Goal: Task Accomplishment & Management: Complete application form

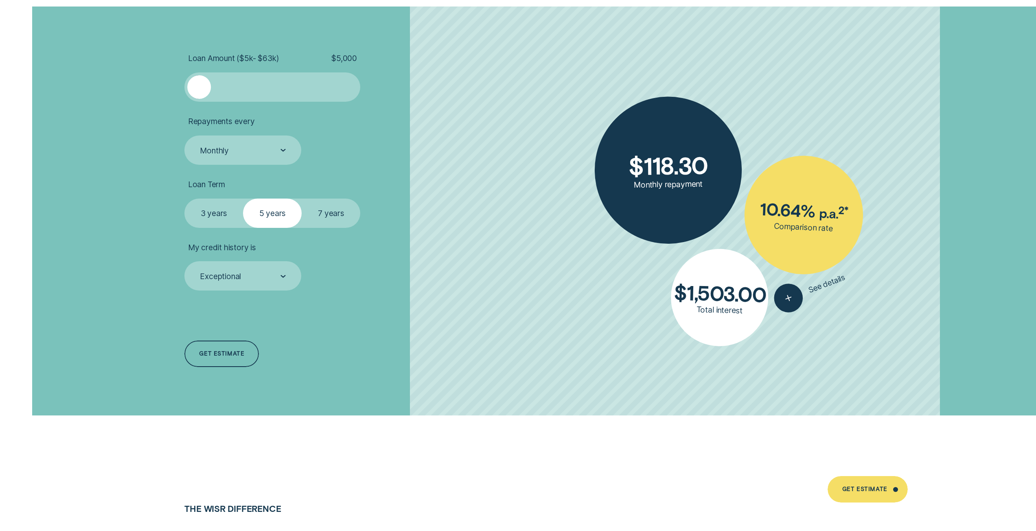
scroll to position [2239, 0]
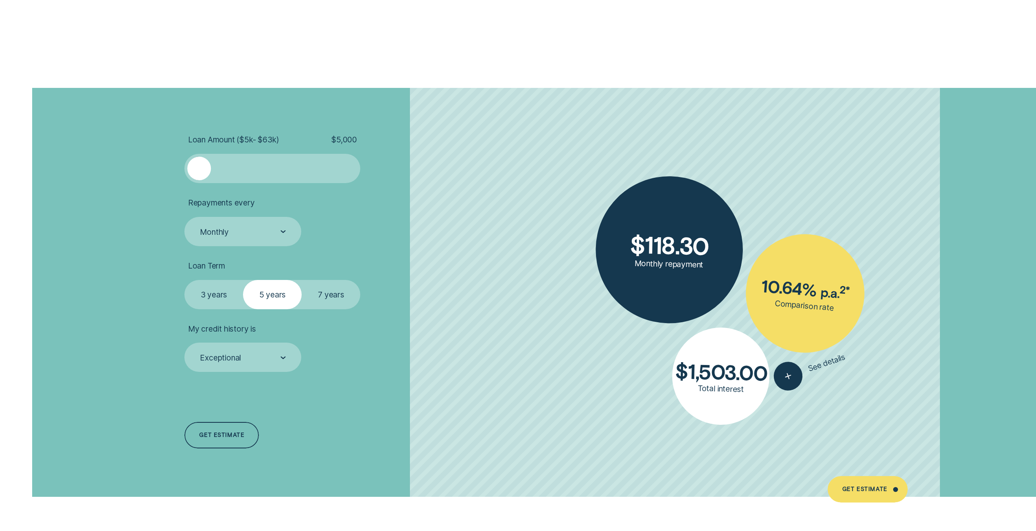
click at [320, 290] on label "7 years" at bounding box center [331, 294] width 59 height 29
click at [302, 280] on input "7 years" at bounding box center [302, 280] width 0 height 0
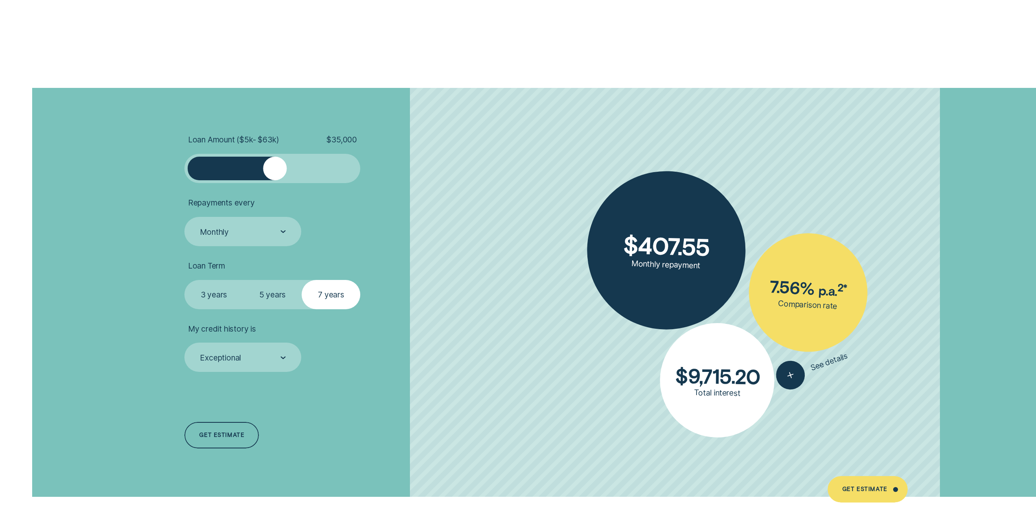
drag, startPoint x: 204, startPoint y: 161, endPoint x: 275, endPoint y: 169, distance: 71.0
click at [275, 169] on div at bounding box center [275, 169] width 24 height 24
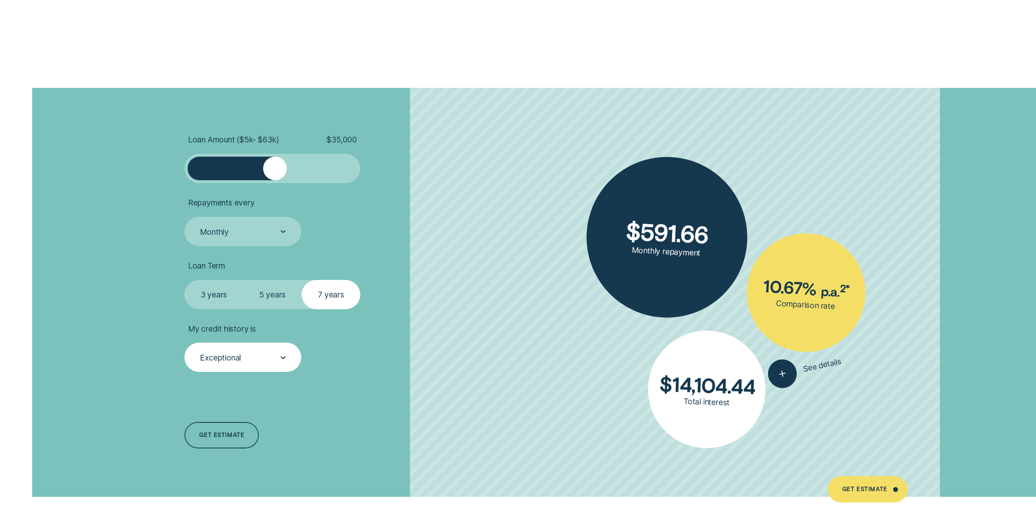
click at [277, 353] on div "Exceptional" at bounding box center [242, 358] width 87 height 11
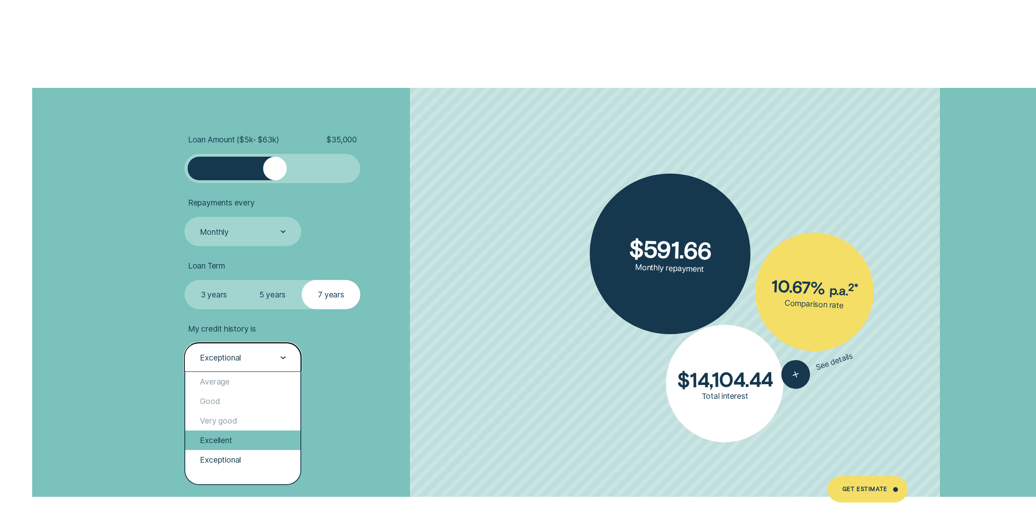
click at [230, 435] on div "Excellent" at bounding box center [242, 441] width 115 height 20
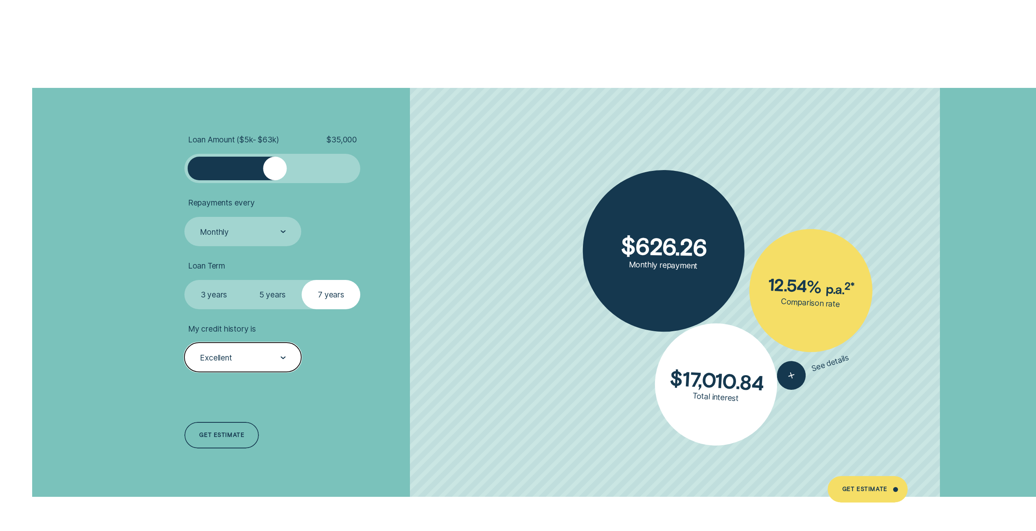
click at [255, 360] on div "Excellent" at bounding box center [242, 358] width 87 height 11
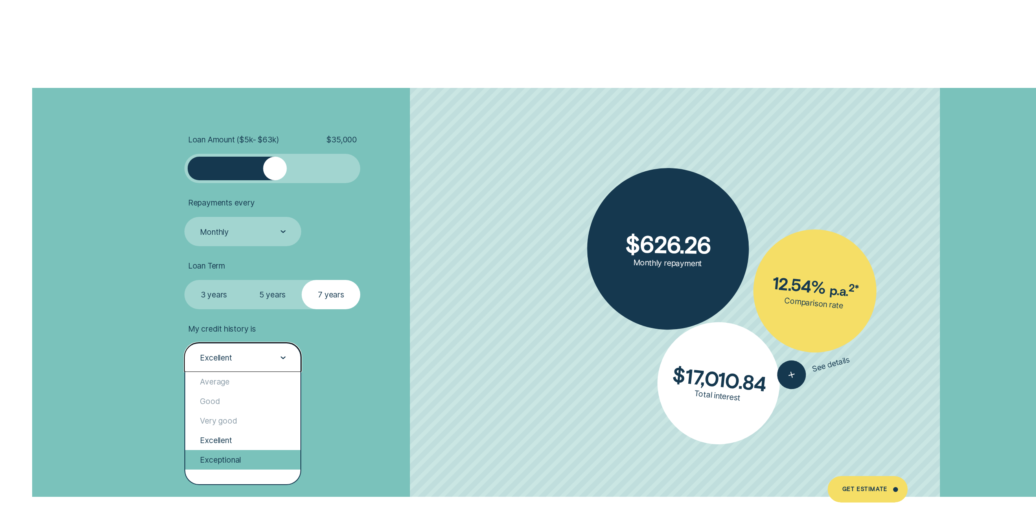
click at [231, 454] on div "Exceptional" at bounding box center [242, 460] width 115 height 20
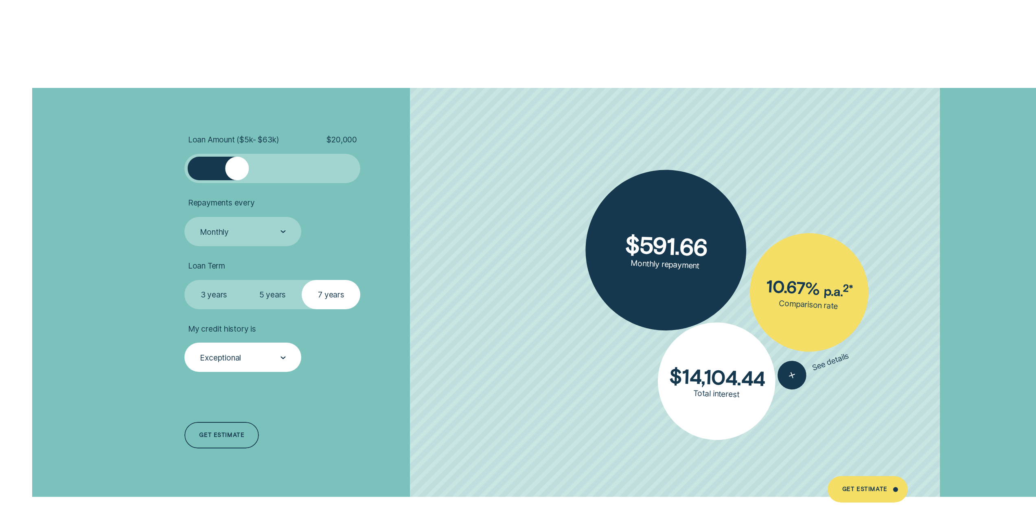
drag, startPoint x: 273, startPoint y: 176, endPoint x: 238, endPoint y: 173, distance: 35.2
click at [238, 173] on div at bounding box center [238, 169] width 24 height 24
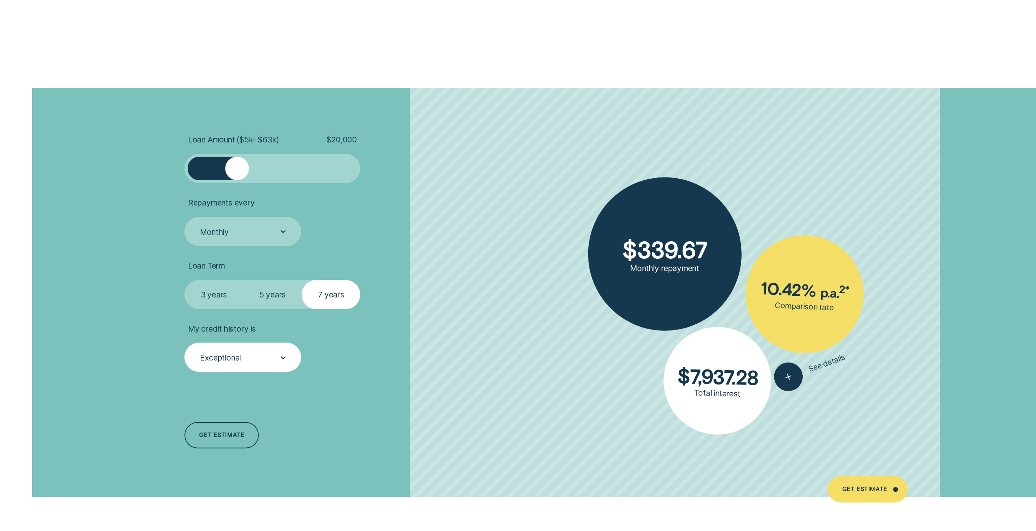
click at [226, 287] on label "3 years" at bounding box center [213, 294] width 59 height 29
click at [184, 280] on input "3 years" at bounding box center [184, 280] width 0 height 0
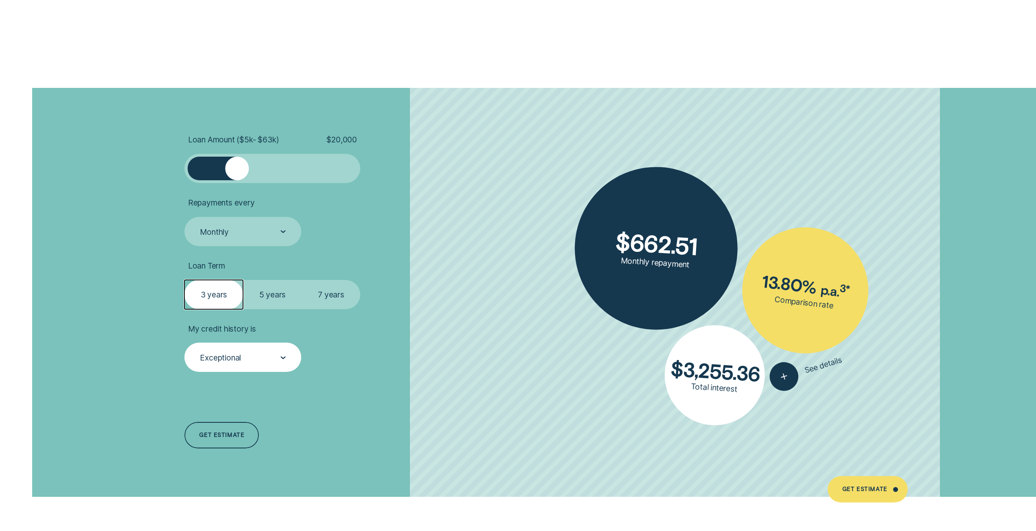
click at [318, 303] on label "7 years" at bounding box center [331, 294] width 59 height 29
click at [302, 280] on input "7 years" at bounding box center [302, 280] width 0 height 0
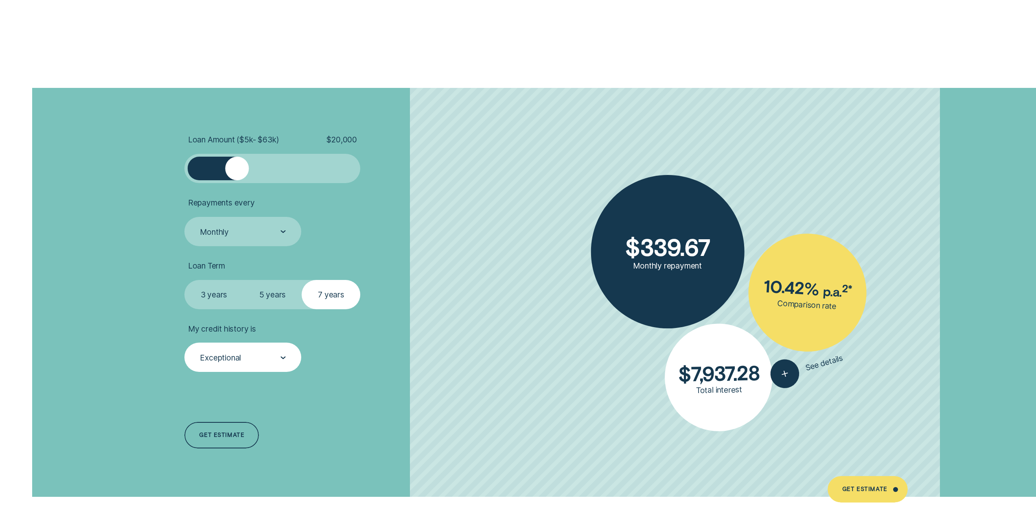
click at [272, 300] on label "5 years" at bounding box center [272, 294] width 59 height 29
click at [243, 280] on input "5 years" at bounding box center [243, 280] width 0 height 0
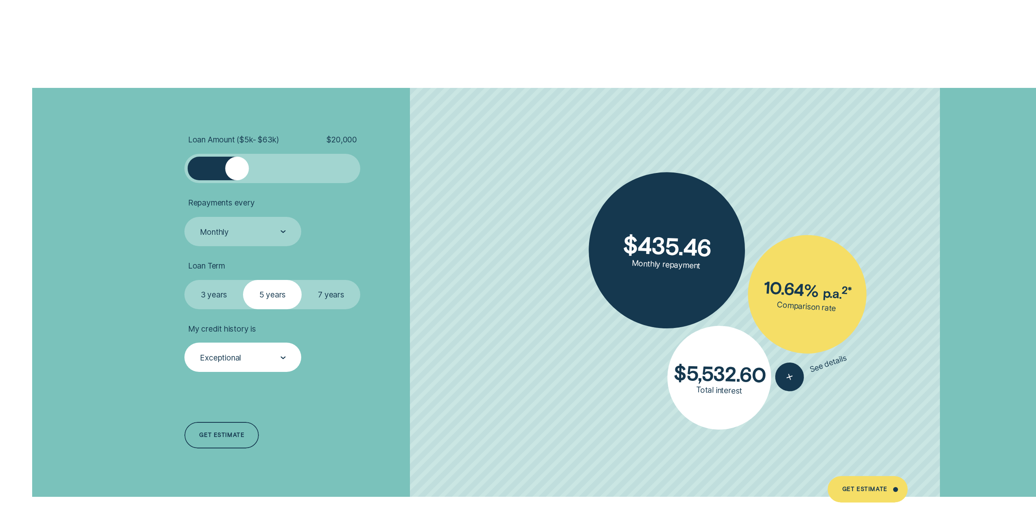
click at [204, 293] on label "3 years" at bounding box center [213, 294] width 59 height 29
click at [184, 280] on input "3 years" at bounding box center [184, 280] width 0 height 0
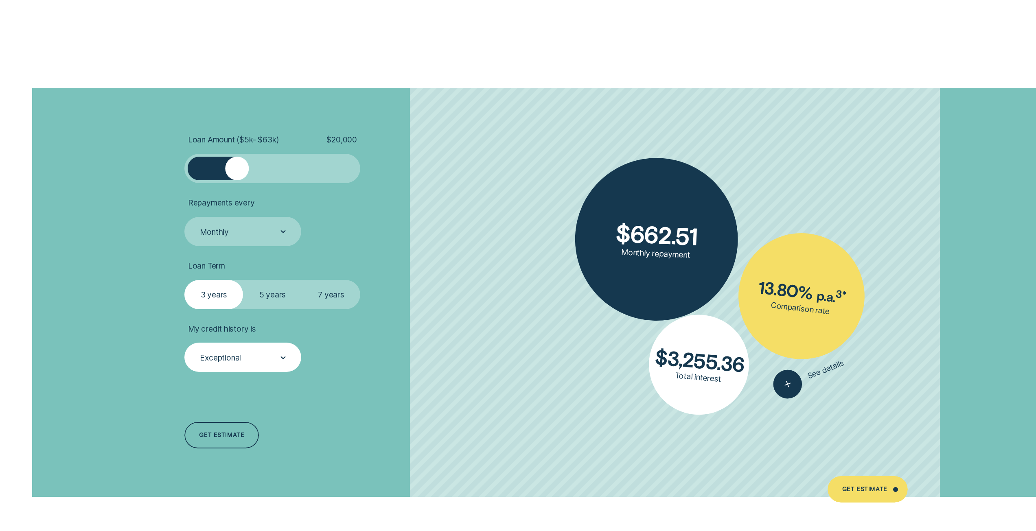
click at [90, 230] on div "Loan Amount ( $5k - $63k ) $ 20,000 Repayments every Monthly Loan Term Select L…" at bounding box center [518, 292] width 1036 height 409
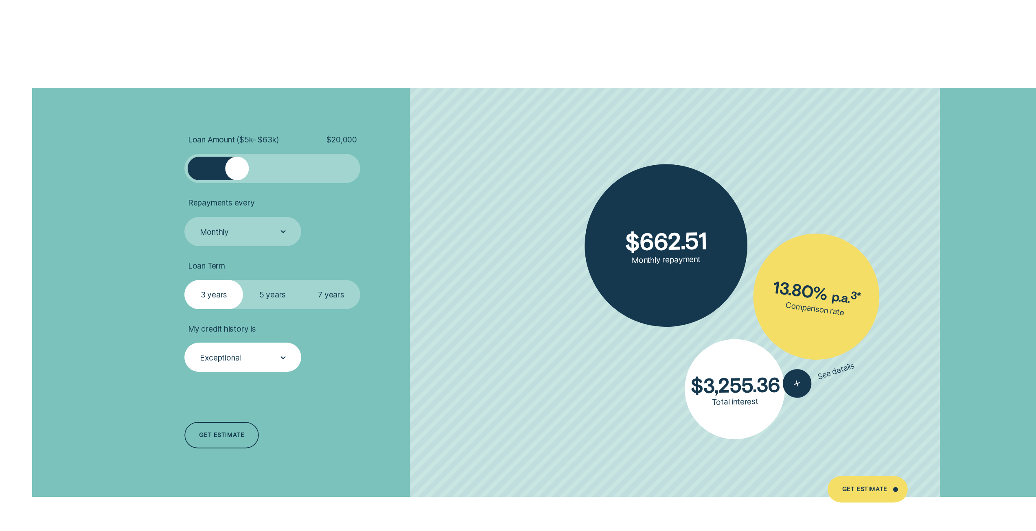
click at [360, 184] on div "Loan Amount ( $5k - $63k ) $ 20,000 Repayments every Monthly Loan Term Select L…" at bounding box center [518, 292] width 790 height 409
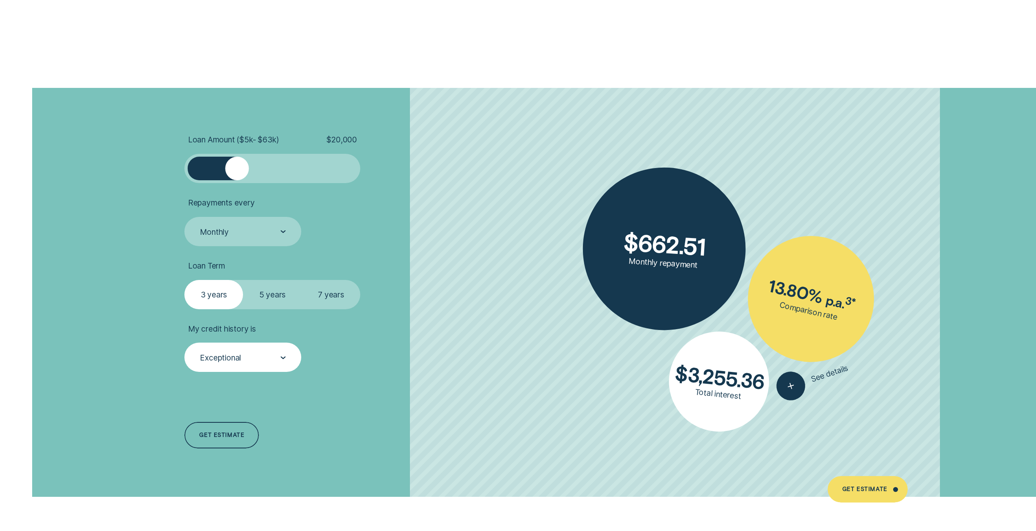
click at [267, 295] on label "5 years" at bounding box center [272, 294] width 59 height 29
click at [243, 280] on input "5 years" at bounding box center [243, 280] width 0 height 0
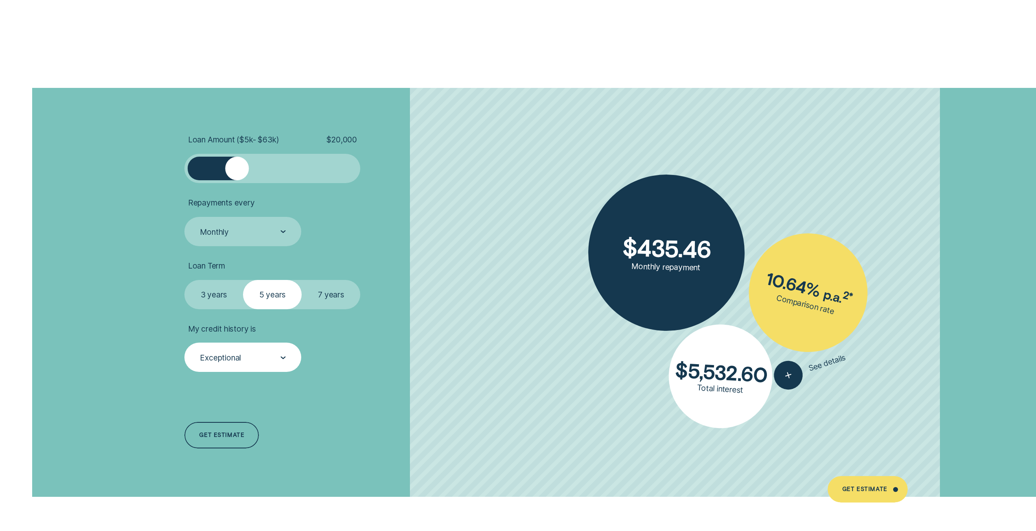
click at [353, 305] on label "7 years" at bounding box center [331, 294] width 59 height 29
click at [302, 280] on input "7 years" at bounding box center [302, 280] width 0 height 0
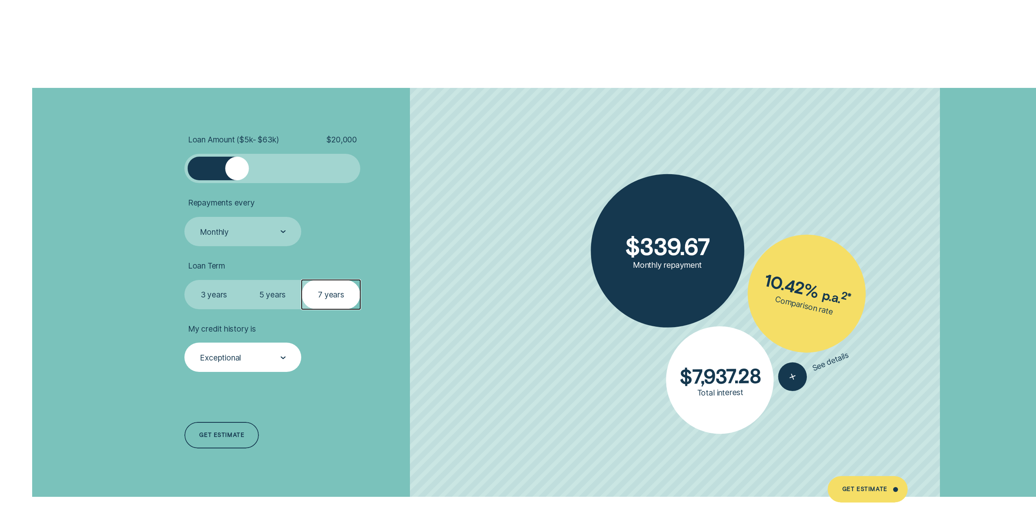
click at [299, 160] on div at bounding box center [272, 169] width 147 height 24
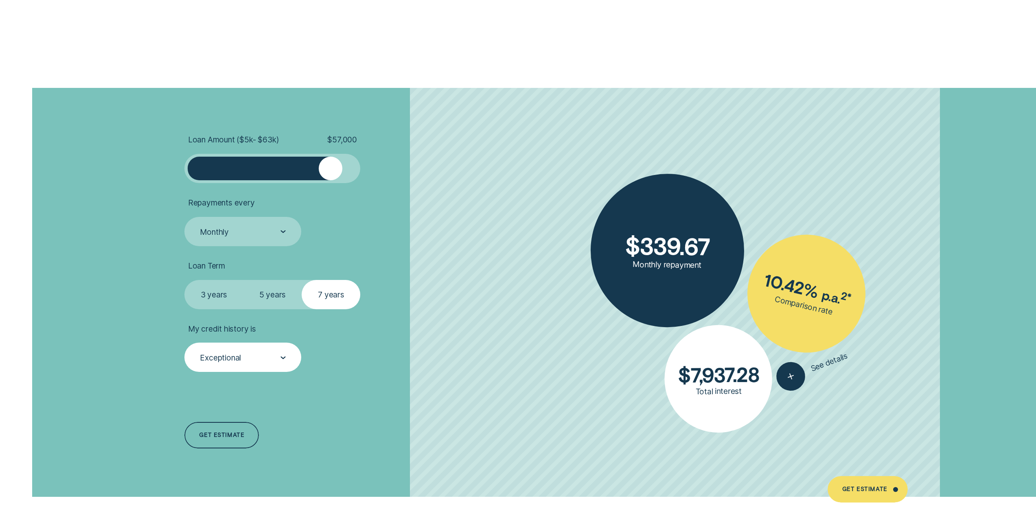
click at [331, 165] on div at bounding box center [272, 169] width 147 height 24
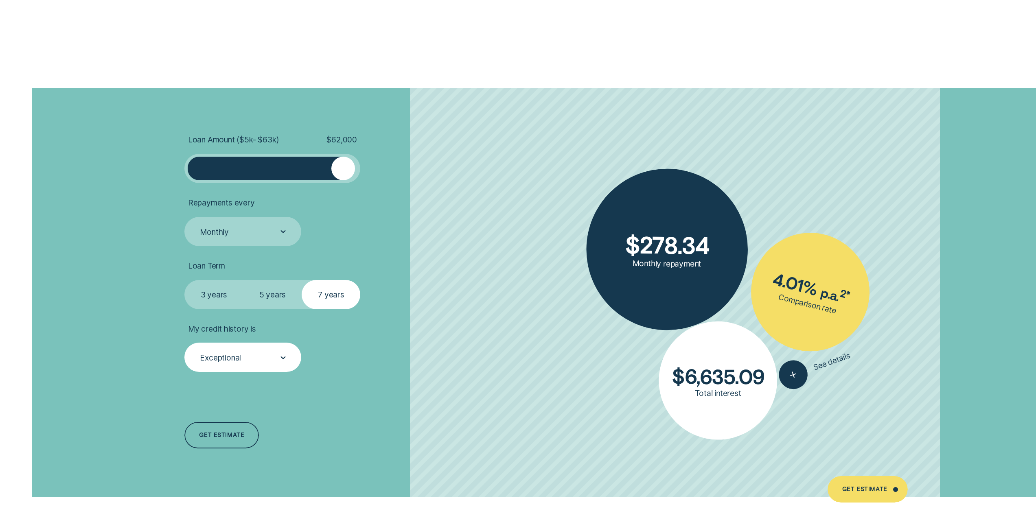
click at [343, 164] on div at bounding box center [272, 169] width 147 height 24
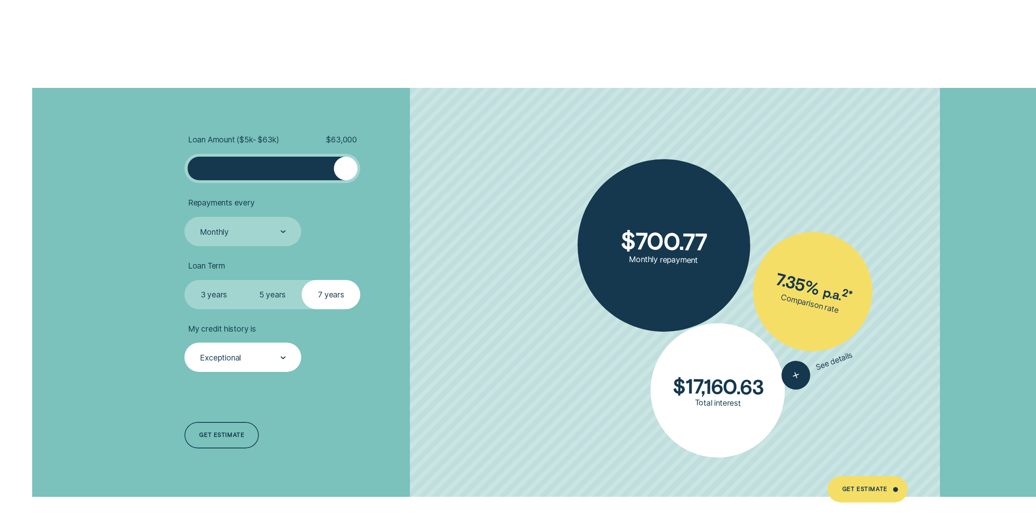
drag, startPoint x: 344, startPoint y: 164, endPoint x: 374, endPoint y: 164, distance: 30.5
click at [374, 164] on li "Loan Amount ( $5k - $63k ) $ 63,000" at bounding box center [320, 159] width 272 height 48
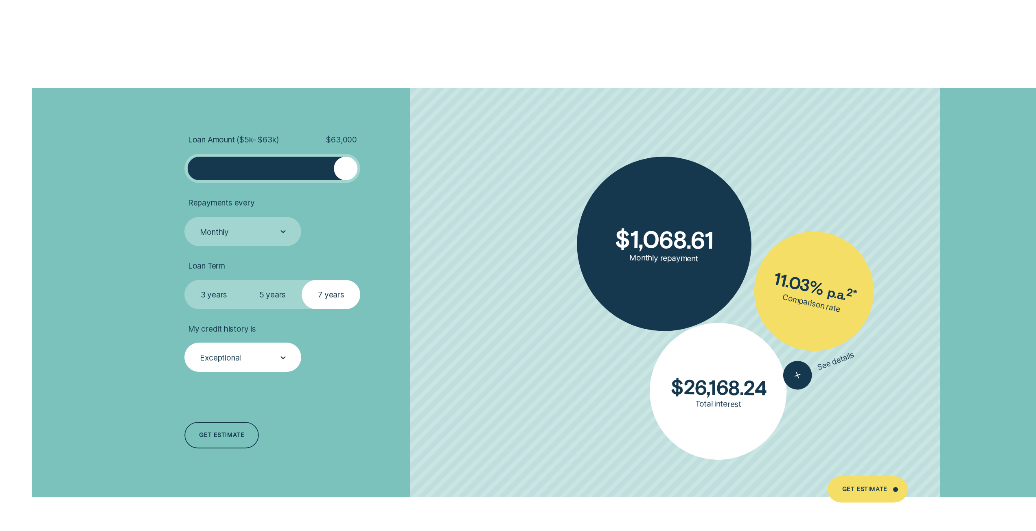
drag, startPoint x: 345, startPoint y: 170, endPoint x: 452, endPoint y: 172, distance: 107.5
click at [434, 172] on li "Loan Amount ( $5k - $63k ) $ 63,000" at bounding box center [320, 159] width 272 height 48
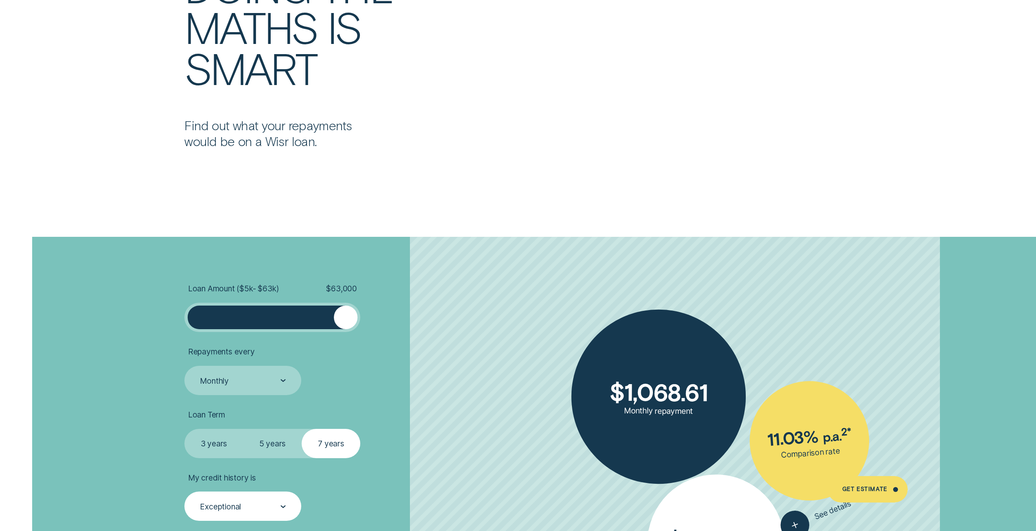
scroll to position [2077, 0]
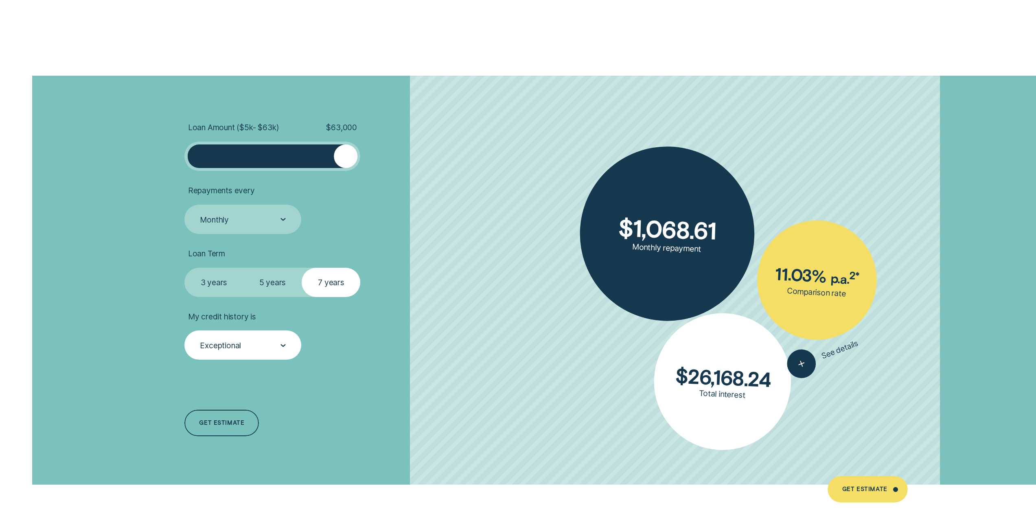
scroll to position [2158, 0]
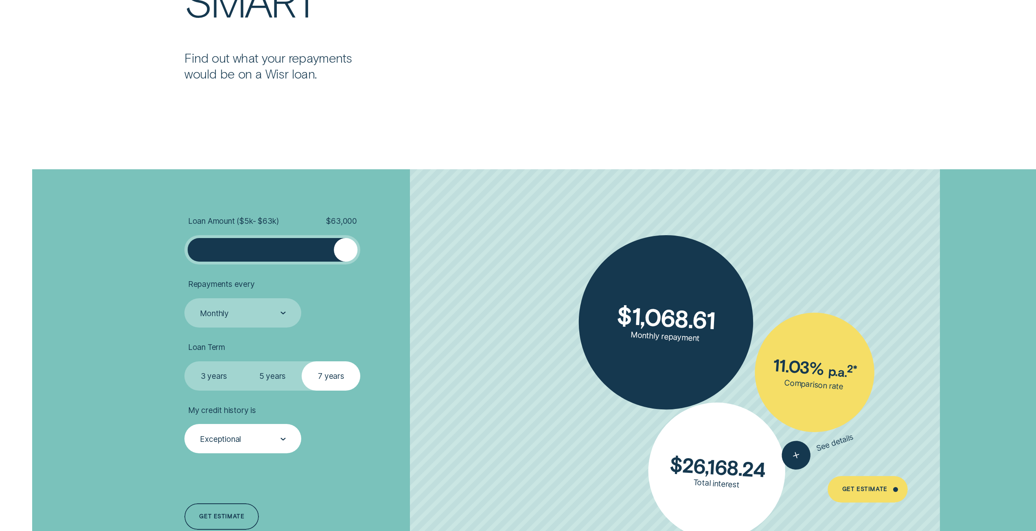
click at [280, 252] on div at bounding box center [272, 250] width 147 height 24
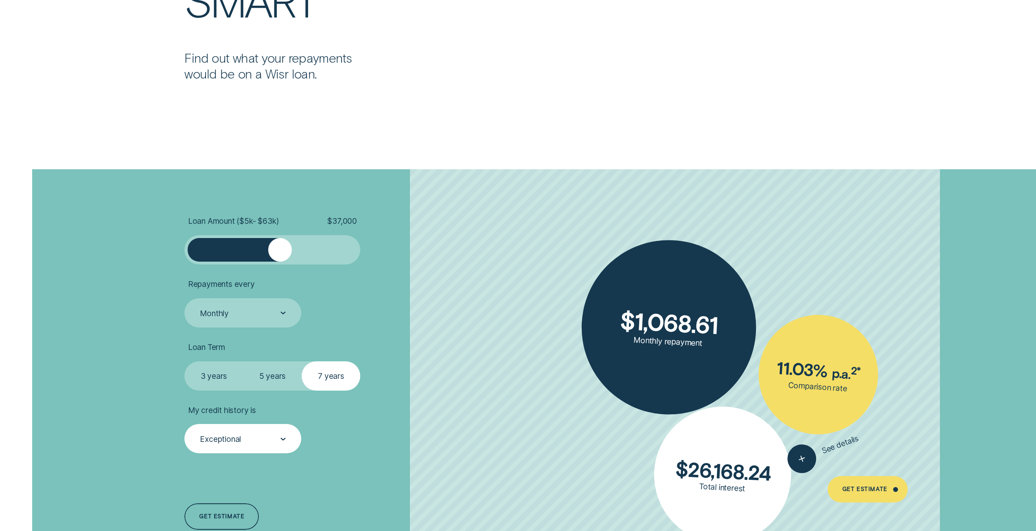
click at [270, 251] on div at bounding box center [280, 250] width 24 height 24
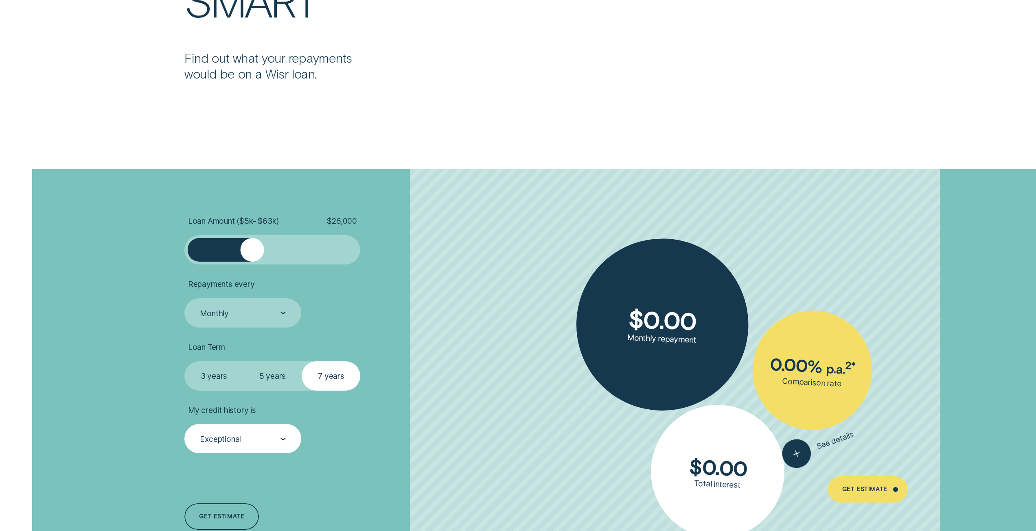
click at [252, 249] on div at bounding box center [272, 250] width 147 height 24
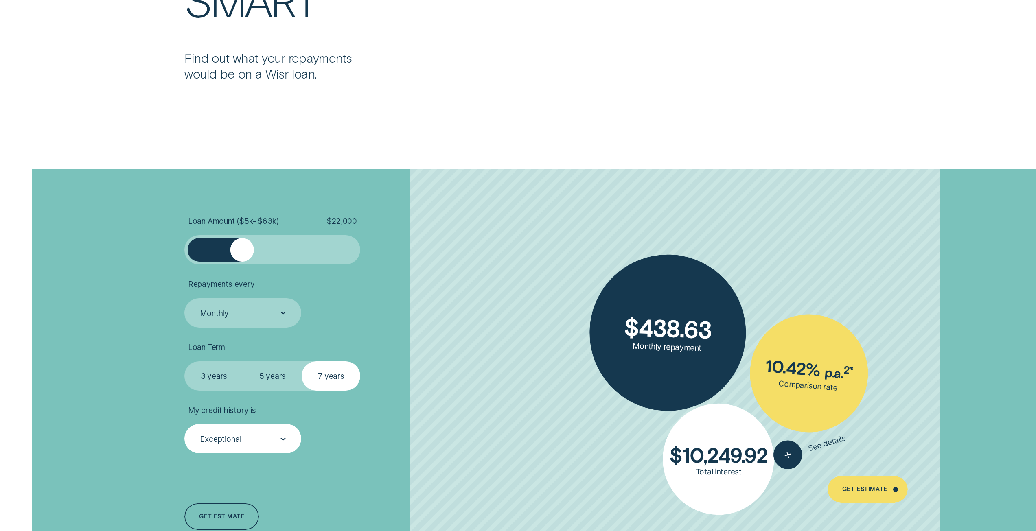
click at [243, 251] on div at bounding box center [242, 250] width 24 height 24
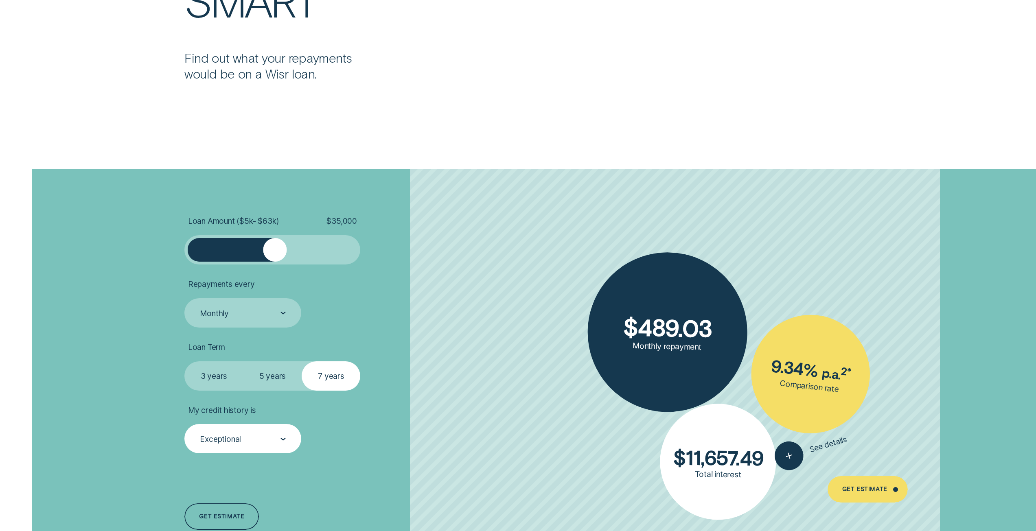
drag, startPoint x: 243, startPoint y: 251, endPoint x: 276, endPoint y: 253, distance: 32.7
click at [276, 253] on div at bounding box center [275, 250] width 24 height 24
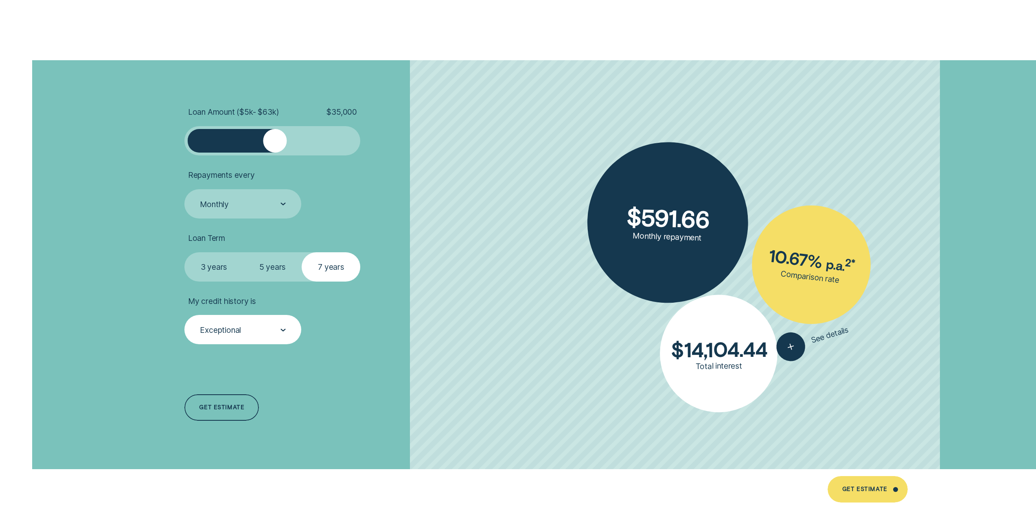
scroll to position [2280, 0]
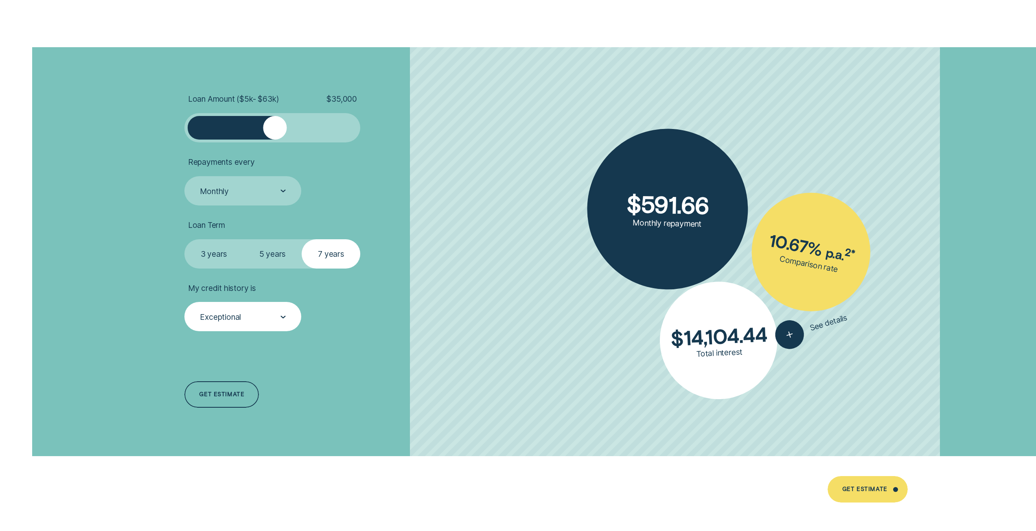
click at [268, 252] on label "5 years" at bounding box center [272, 253] width 59 height 29
click at [243, 239] on input "5 years" at bounding box center [243, 239] width 0 height 0
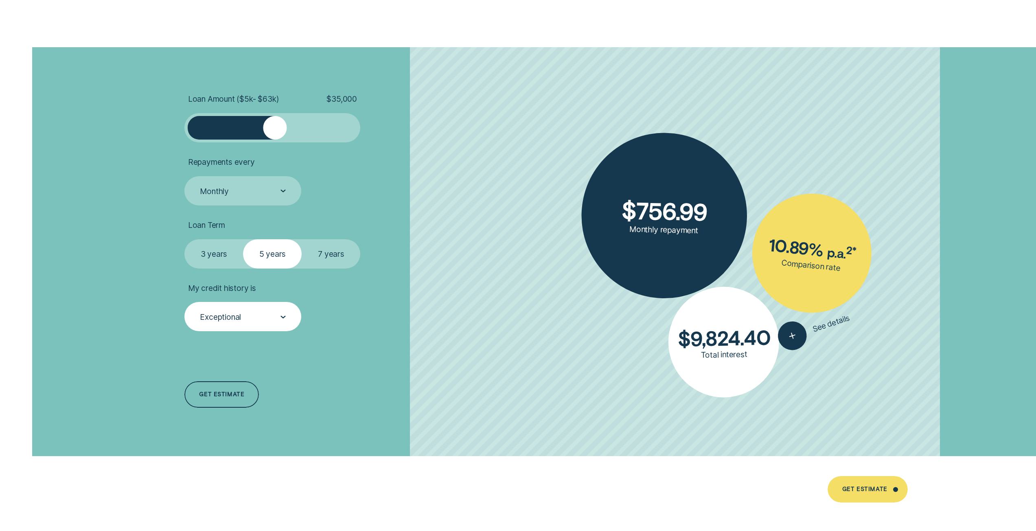
click at [318, 254] on label "7 years" at bounding box center [331, 253] width 59 height 29
click at [302, 239] on input "7 years" at bounding box center [302, 239] width 0 height 0
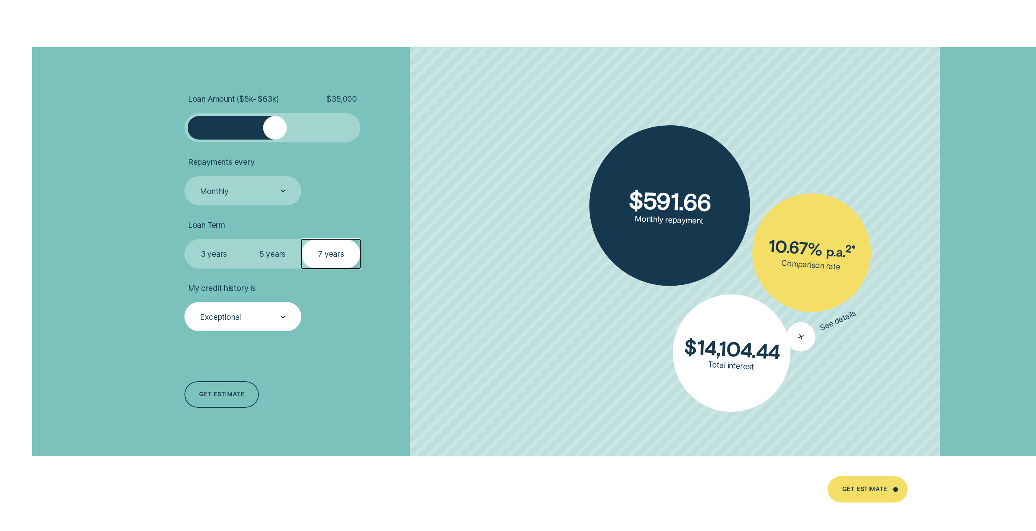
click at [789, 333] on div "button" at bounding box center [801, 337] width 39 height 39
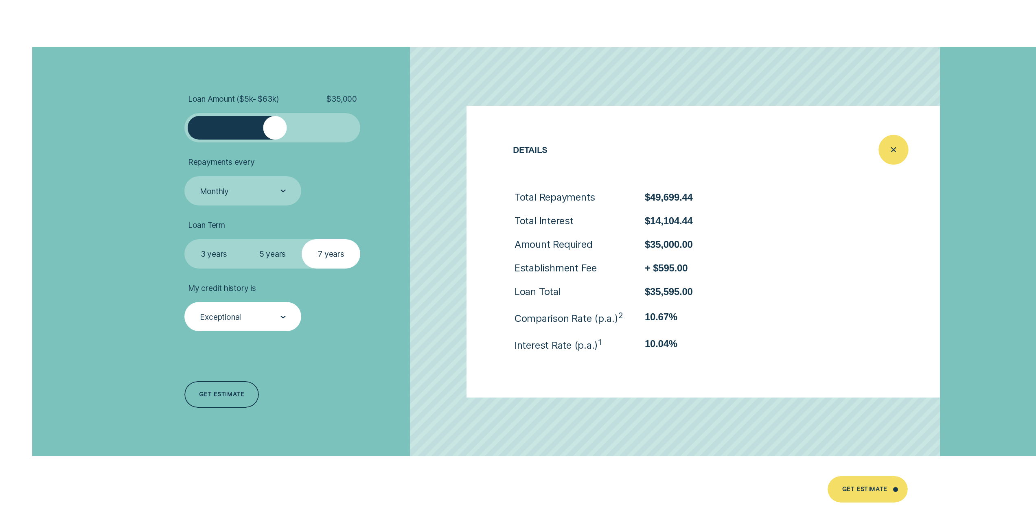
click at [879, 151] on div "Close loan details" at bounding box center [893, 149] width 29 height 29
